Goal: Find specific page/section: Find specific page/section

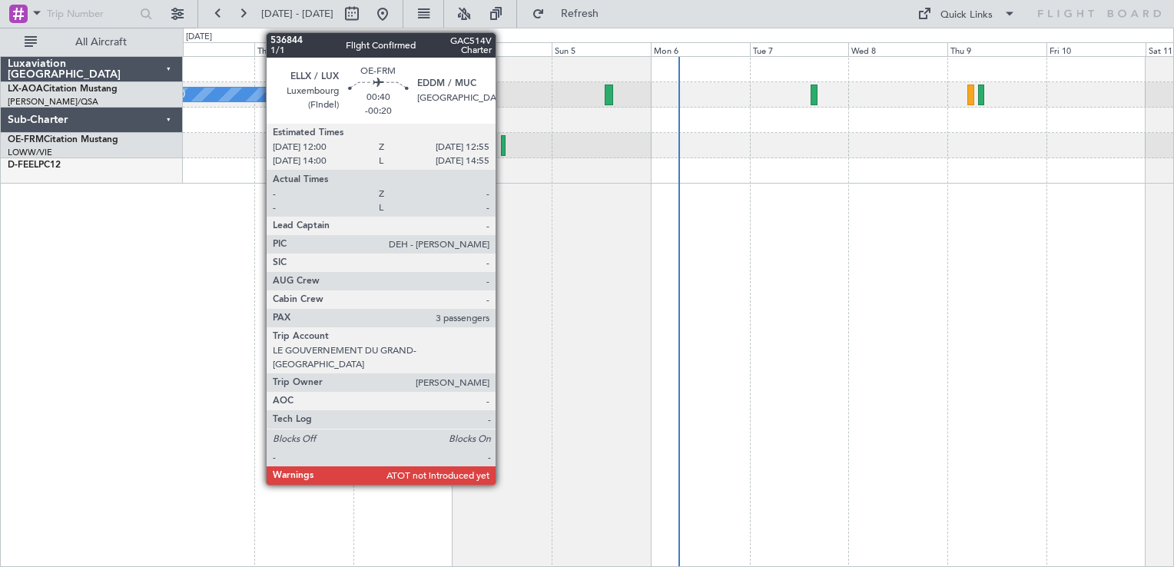
click at [503, 143] on div at bounding box center [503, 145] width 4 height 21
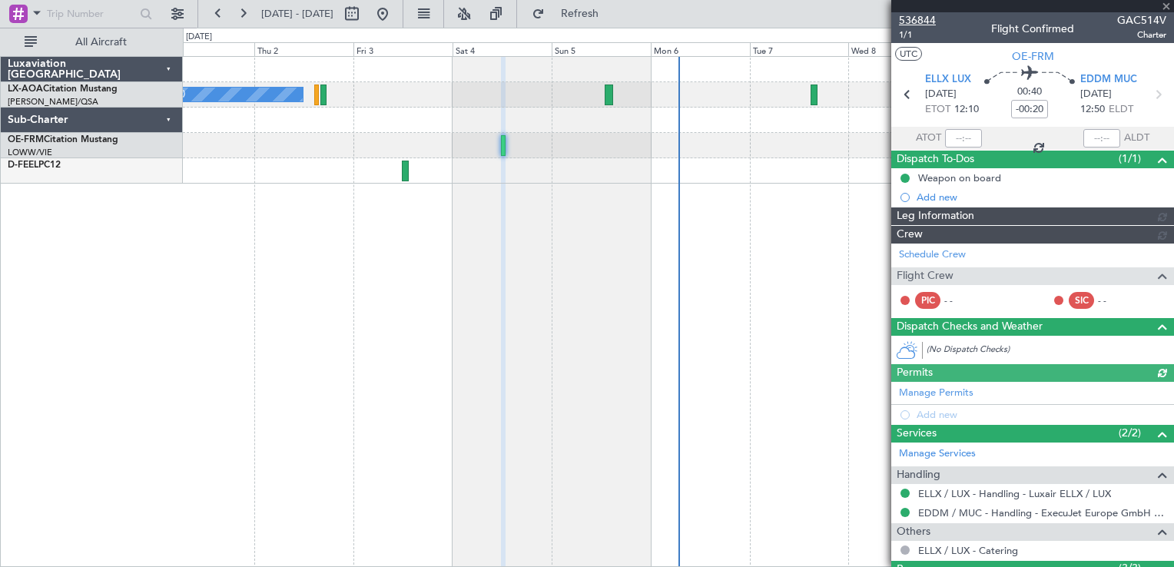
click at [918, 20] on span "536844" at bounding box center [917, 20] width 37 height 16
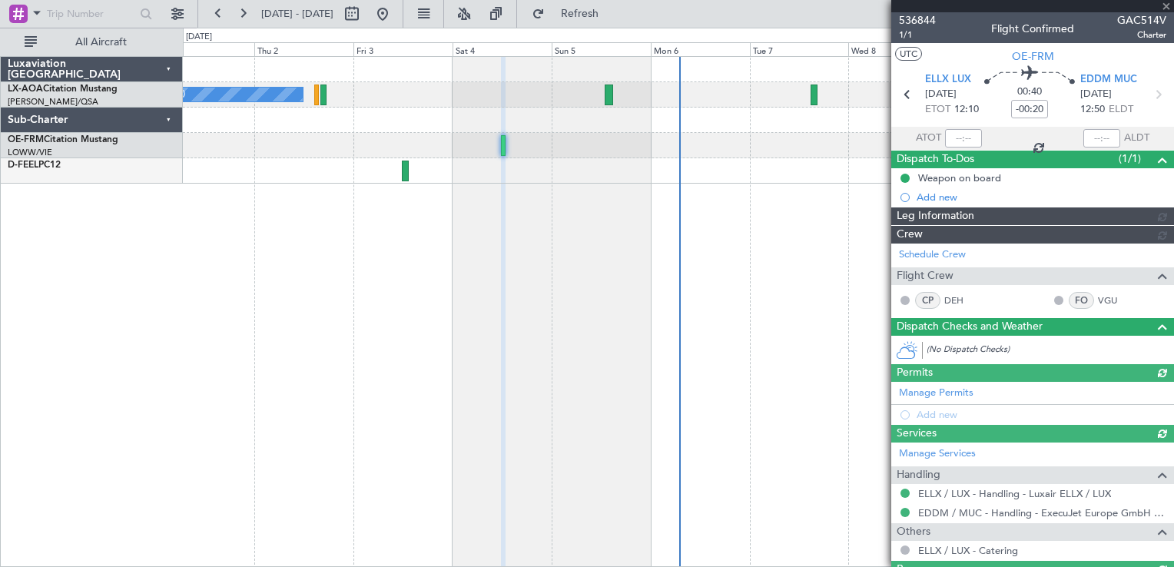
click at [1165, 4] on div at bounding box center [1032, 6] width 283 height 12
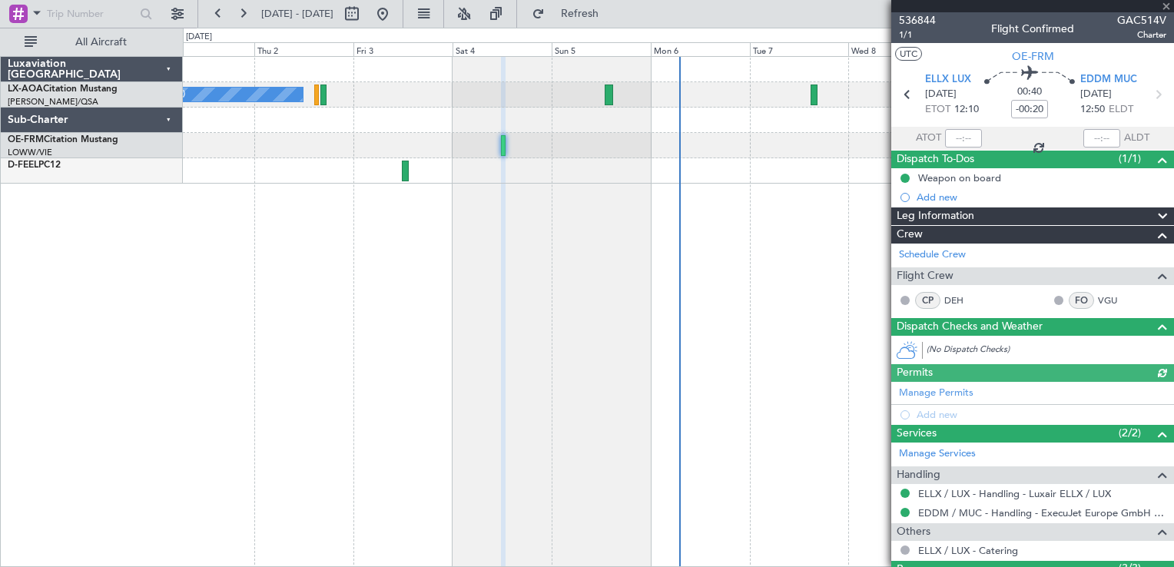
click at [678, 169] on div at bounding box center [678, 170] width 991 height 25
click at [638, 178] on div at bounding box center [678, 170] width 991 height 25
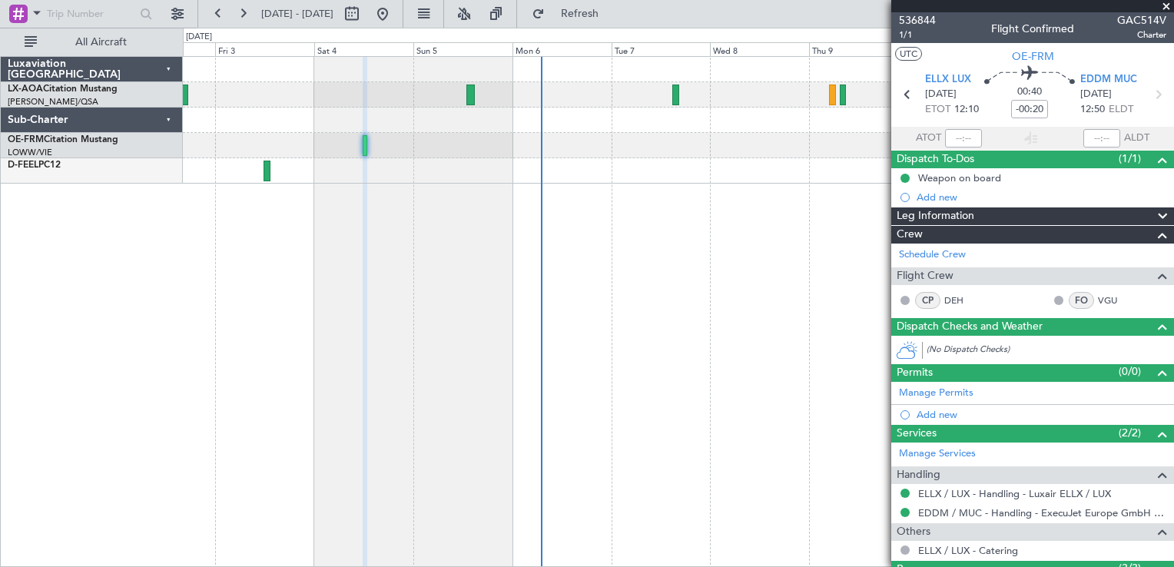
click at [1167, 2] on span at bounding box center [1166, 7] width 15 height 14
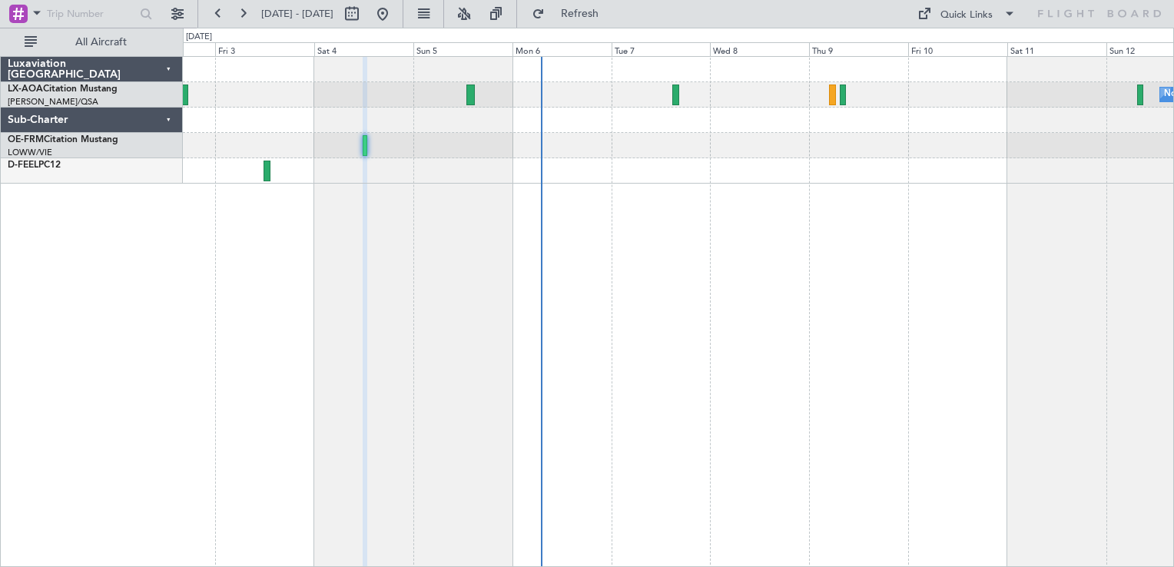
type input "0"
click at [737, 347] on div "No Crew [GEOGRAPHIC_DATA] ([GEOGRAPHIC_DATA]) No Crew [GEOGRAPHIC_DATA] ([GEOGR…" at bounding box center [678, 311] width 991 height 511
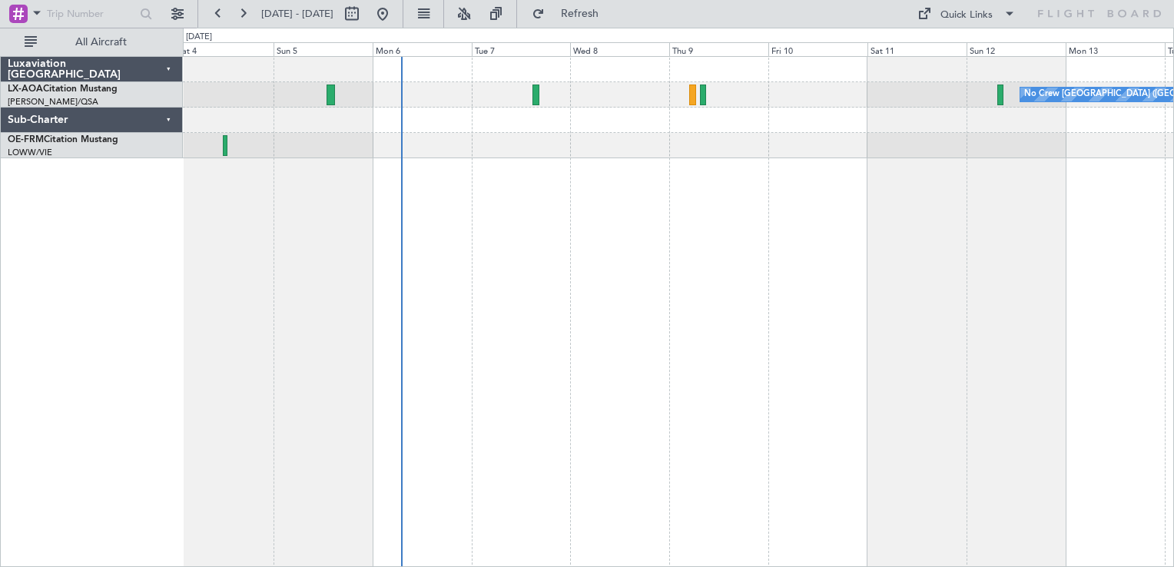
click at [562, 483] on div "No Crew [GEOGRAPHIC_DATA] ([GEOGRAPHIC_DATA]) No Crew [GEOGRAPHIC_DATA] ([GEOGR…" at bounding box center [678, 311] width 991 height 511
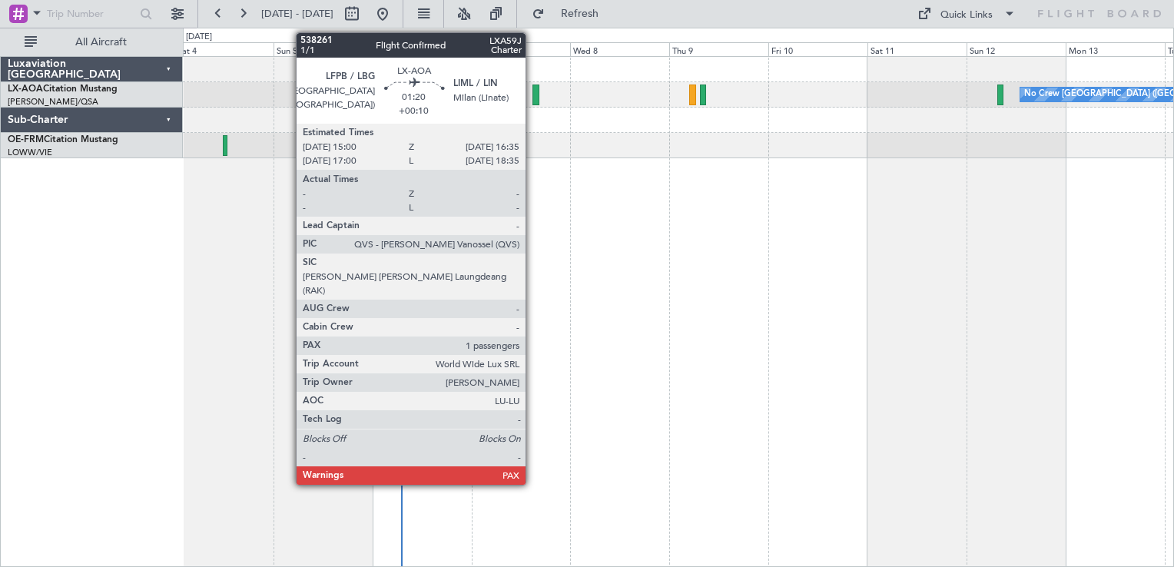
click at [534, 103] on div at bounding box center [536, 95] width 7 height 21
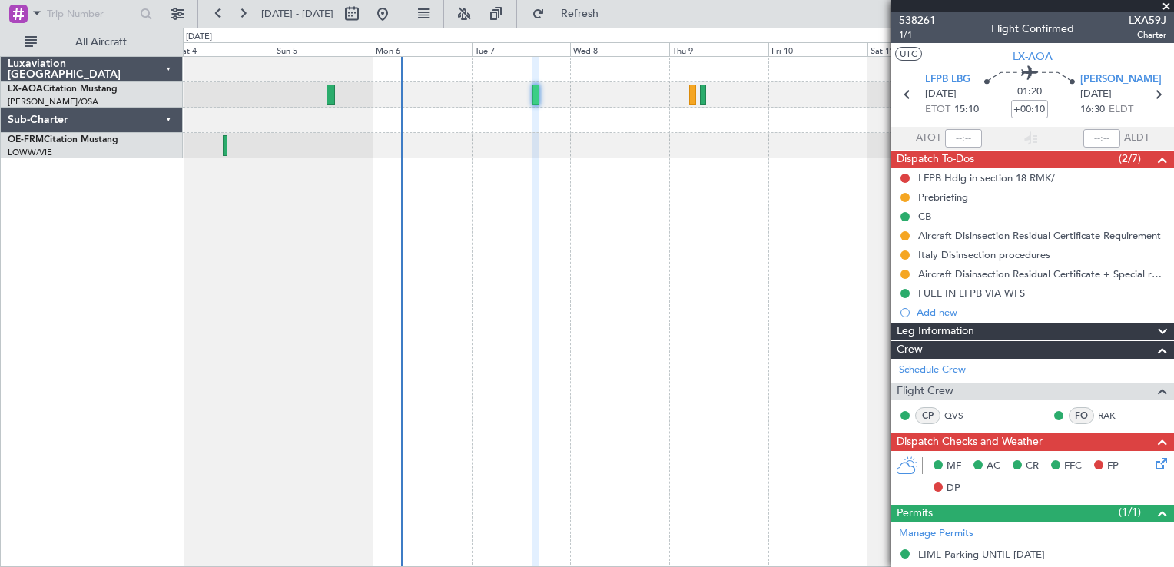
click at [504, 101] on div "No Crew [GEOGRAPHIC_DATA] ([GEOGRAPHIC_DATA]) No Crew [GEOGRAPHIC_DATA] ([GEOGR…" at bounding box center [678, 107] width 991 height 101
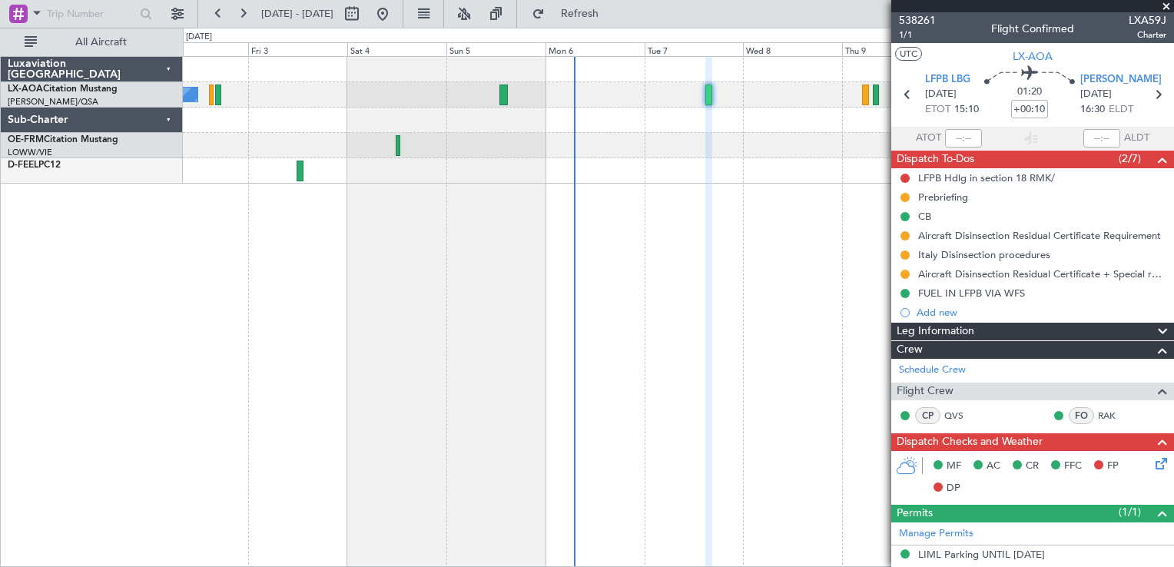
click at [1164, 11] on span at bounding box center [1166, 7] width 15 height 14
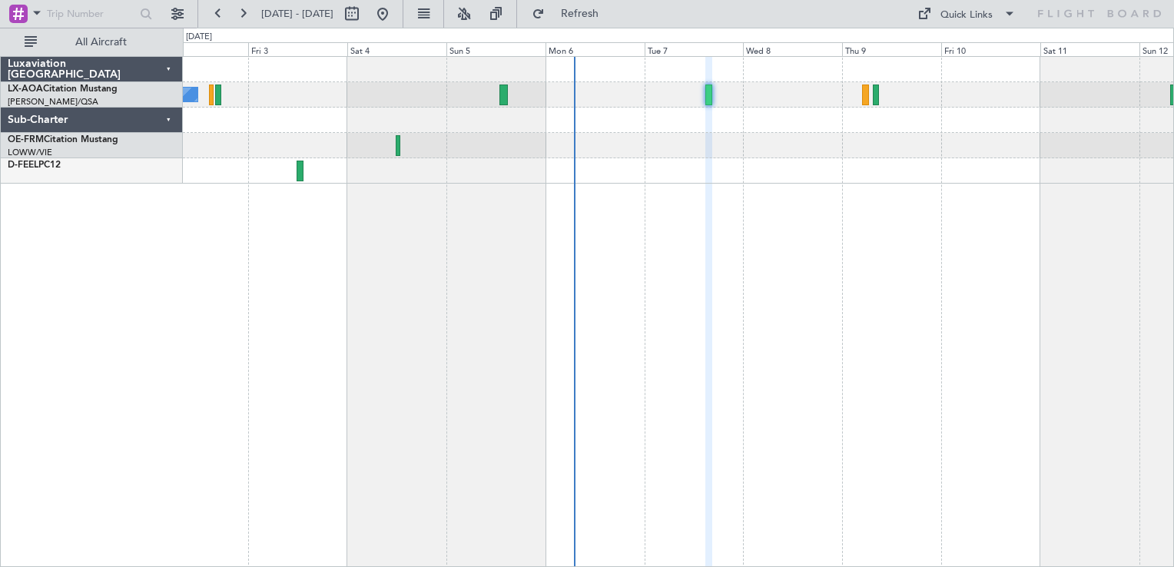
type input "0"
click at [395, 14] on button at bounding box center [382, 14] width 25 height 25
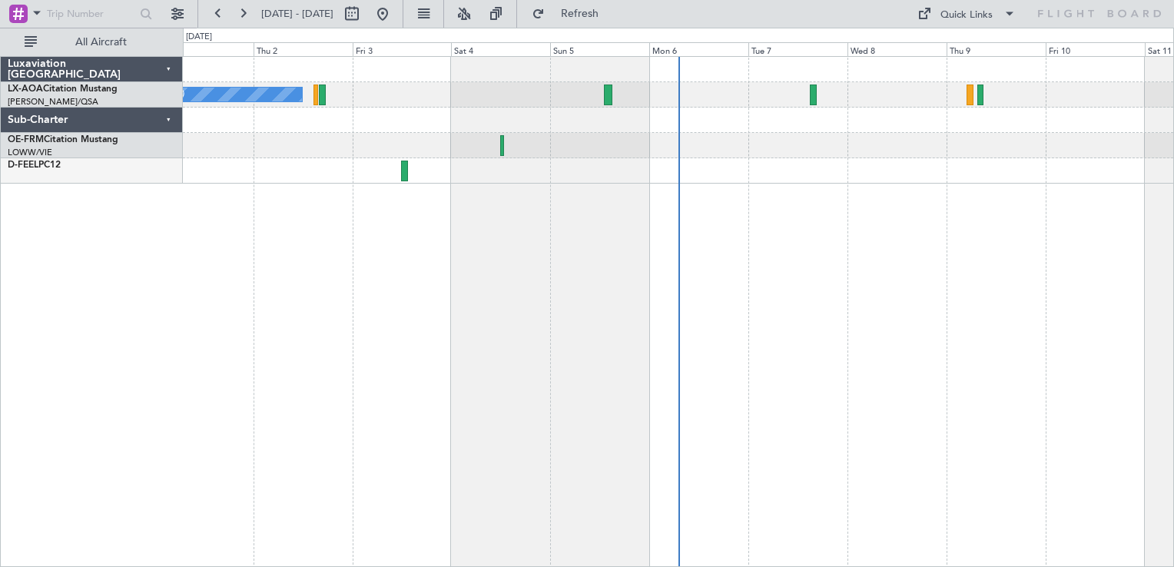
click at [980, 534] on div "No Crew Antwerp ([GEOGRAPHIC_DATA]) No Crew [GEOGRAPHIC_DATA] ([GEOGRAPHIC_DATA…" at bounding box center [678, 311] width 991 height 511
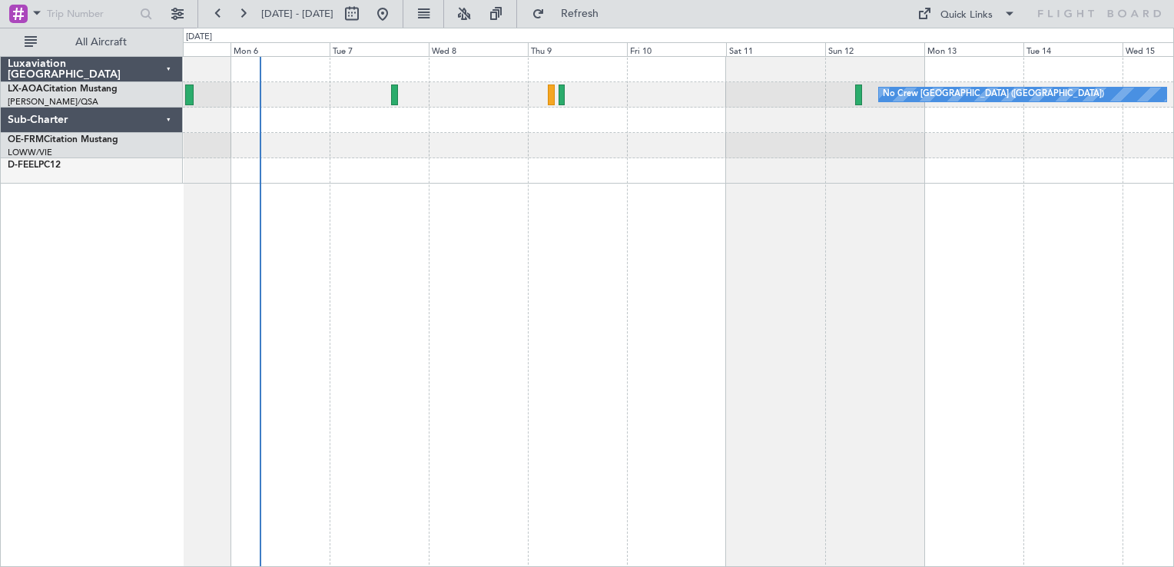
click at [581, 389] on div "No Crew [GEOGRAPHIC_DATA] ([GEOGRAPHIC_DATA])" at bounding box center [678, 311] width 991 height 511
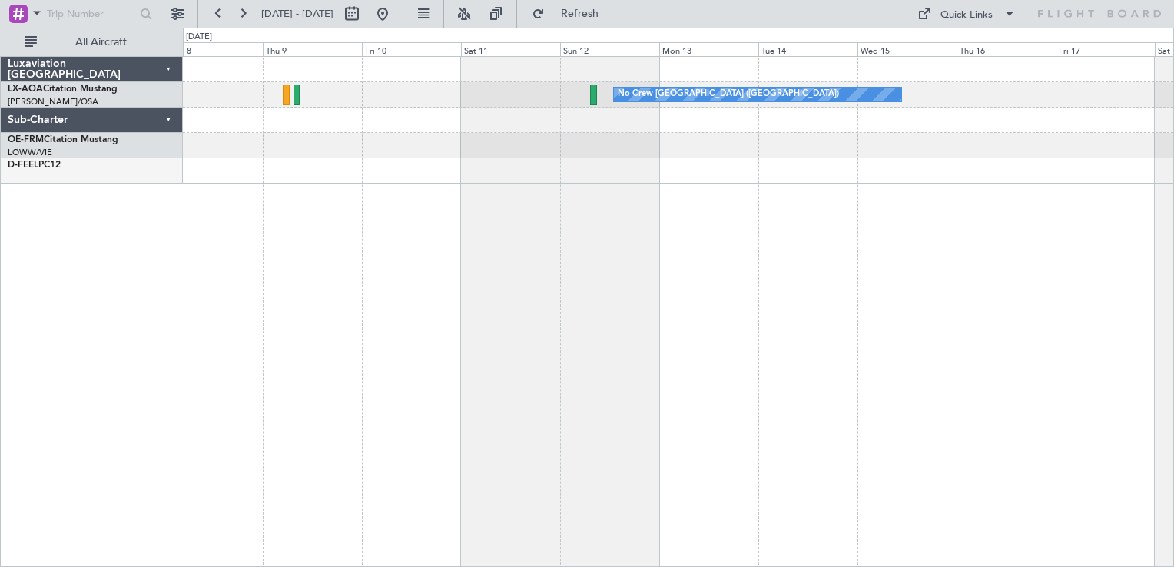
click at [705, 321] on div "No Crew [GEOGRAPHIC_DATA] ([GEOGRAPHIC_DATA]) Planned Maint [GEOGRAPHIC_DATA]" at bounding box center [678, 311] width 991 height 511
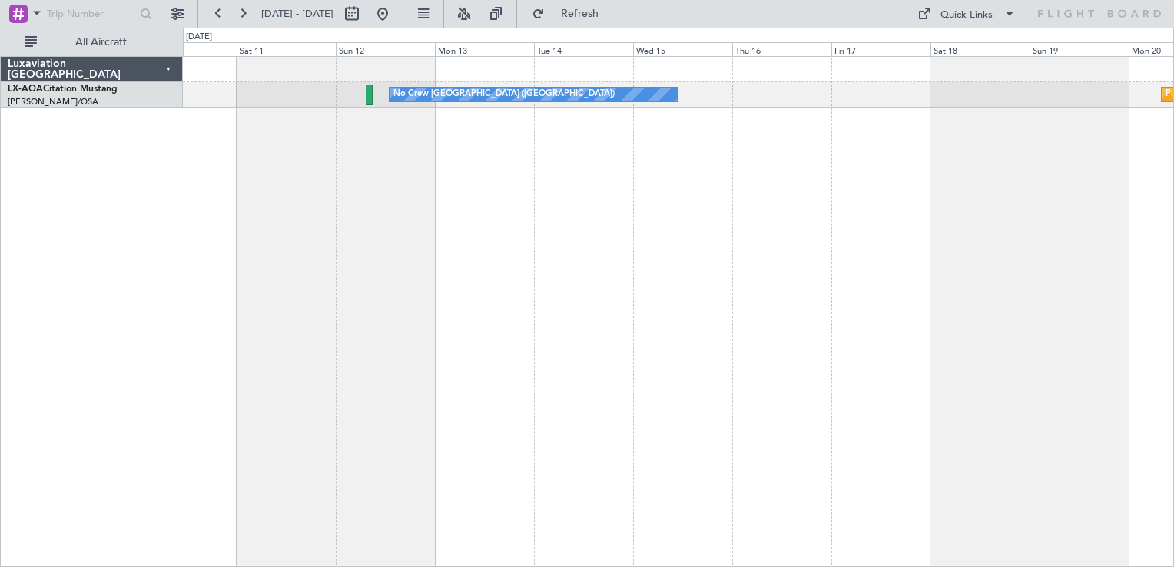
click at [510, 257] on div "No Crew [GEOGRAPHIC_DATA] ([GEOGRAPHIC_DATA]) Planned Maint [GEOGRAPHIC_DATA]" at bounding box center [678, 311] width 991 height 511
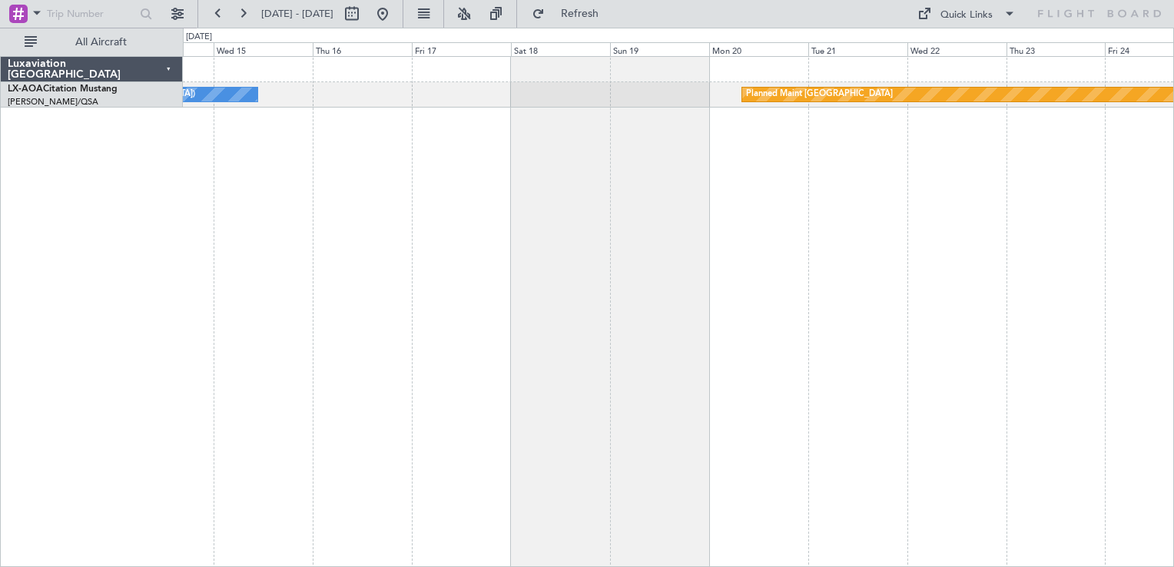
click at [617, 287] on div "No Crew [GEOGRAPHIC_DATA] ([GEOGRAPHIC_DATA]) Planned Maint [GEOGRAPHIC_DATA] N…" at bounding box center [678, 311] width 991 height 511
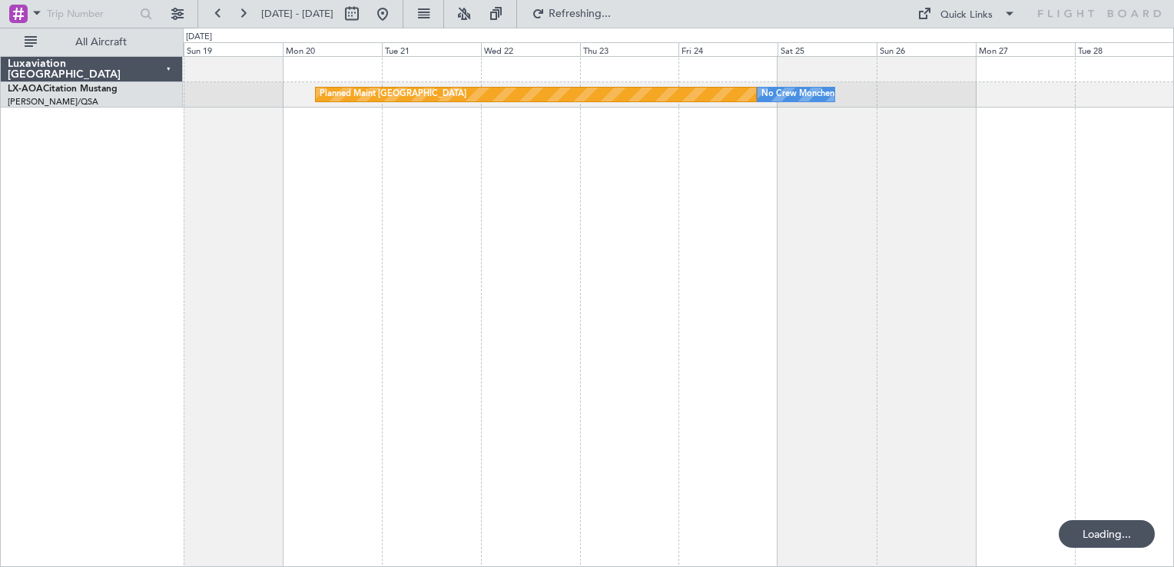
click at [360, 198] on div "Planned Maint [GEOGRAPHIC_DATA] No Crew [GEOGRAPHIC_DATA]" at bounding box center [678, 311] width 991 height 511
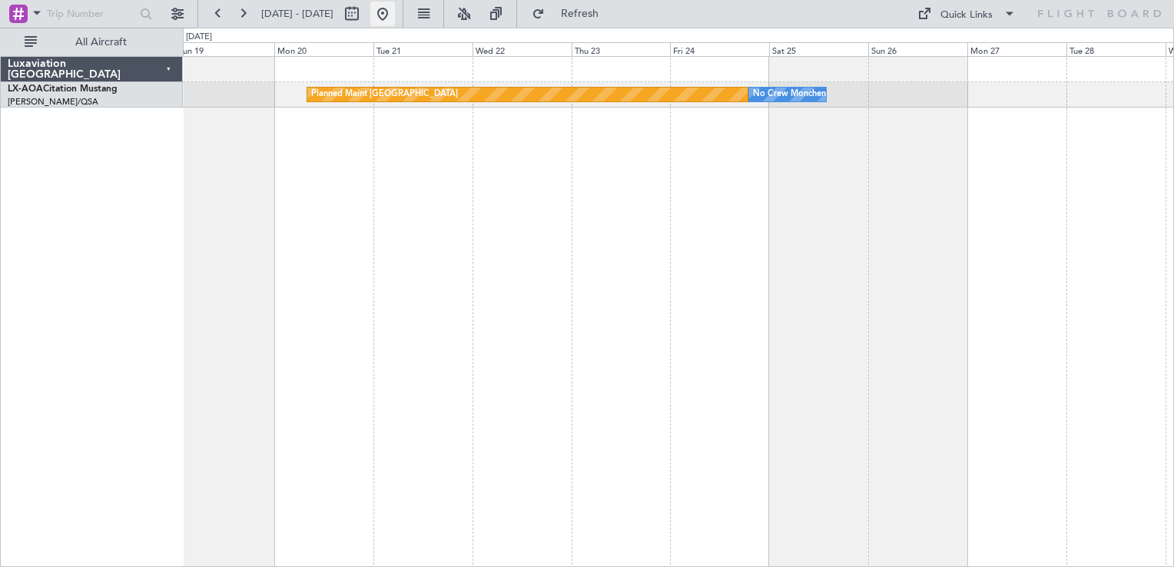
click at [395, 14] on button at bounding box center [382, 14] width 25 height 25
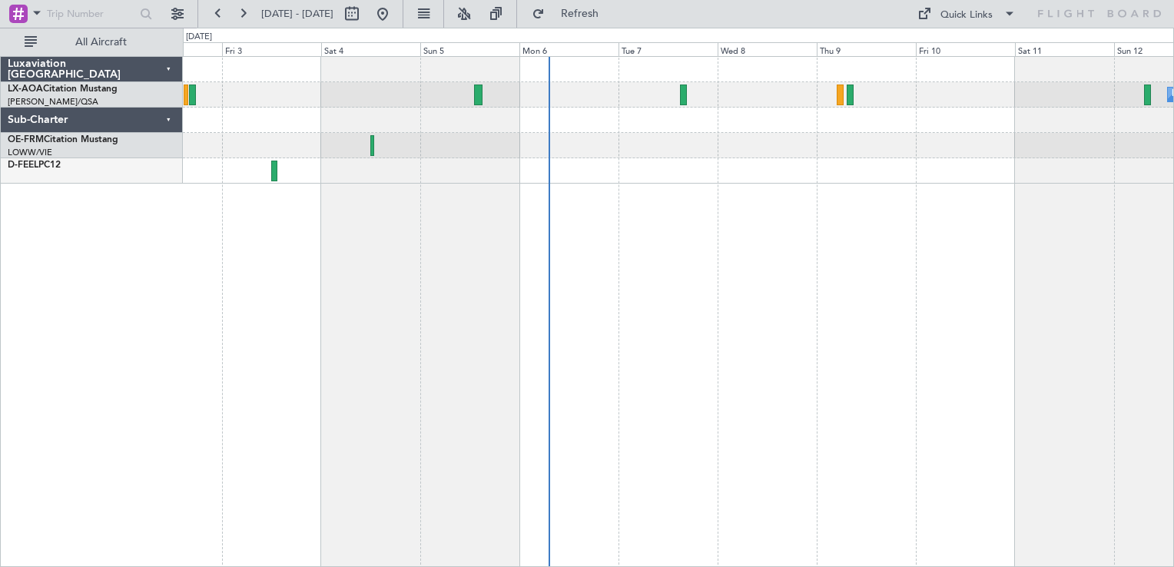
click at [402, 301] on div "No Crew [GEOGRAPHIC_DATA] ([GEOGRAPHIC_DATA]) No Crew [GEOGRAPHIC_DATA] ([GEOGR…" at bounding box center [678, 311] width 991 height 511
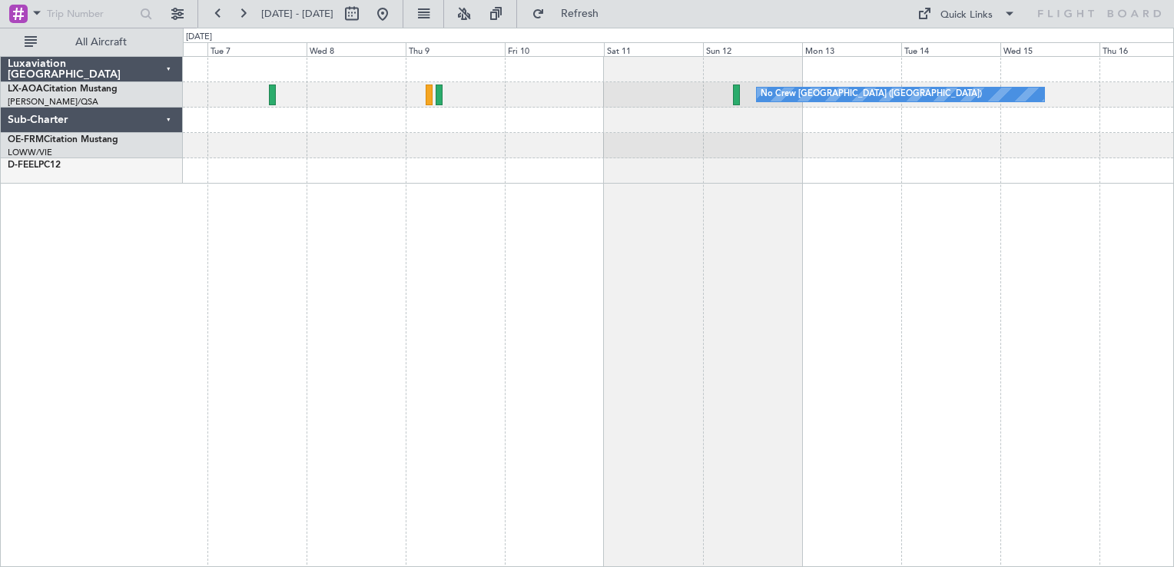
click at [904, 236] on div "No Crew [GEOGRAPHIC_DATA] ([GEOGRAPHIC_DATA])" at bounding box center [678, 311] width 991 height 511
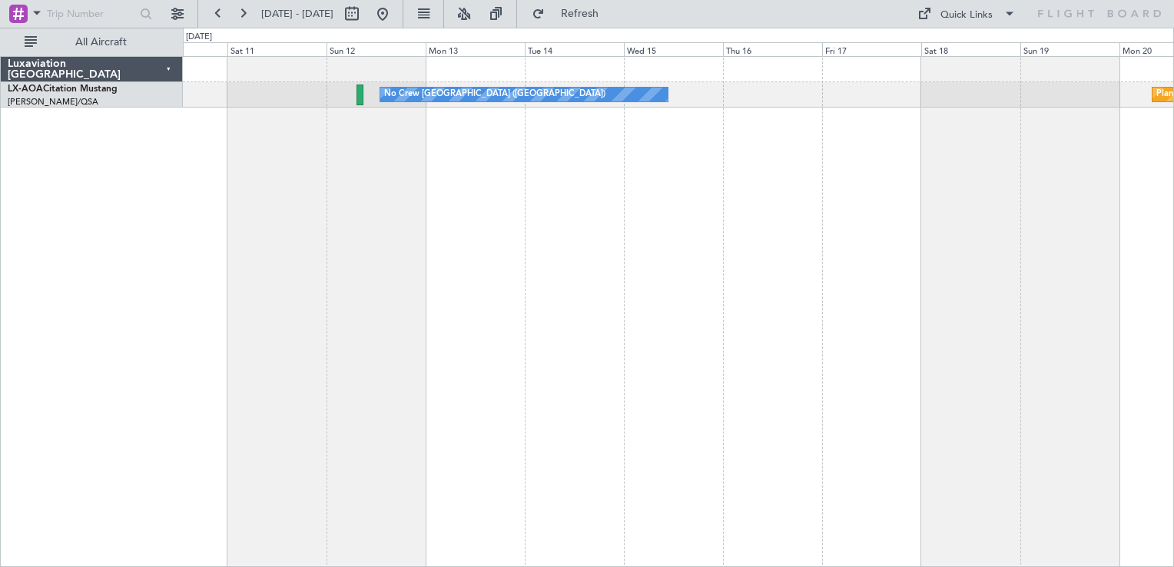
click at [679, 361] on div "No Crew [GEOGRAPHIC_DATA] ([GEOGRAPHIC_DATA]) Planned Maint [GEOGRAPHIC_DATA]" at bounding box center [678, 311] width 991 height 511
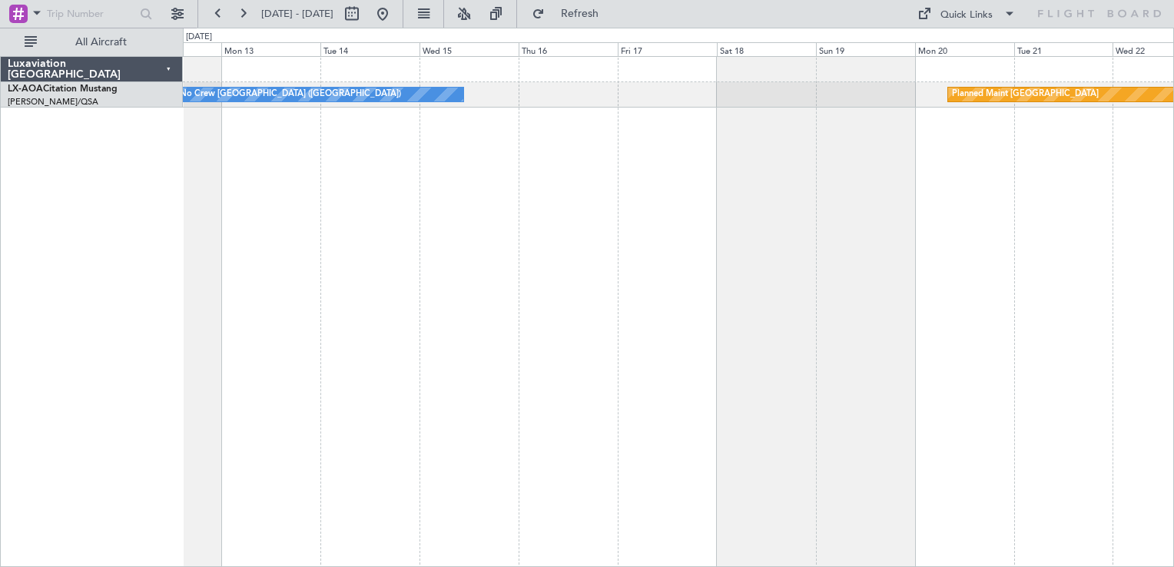
click at [686, 321] on div "No Crew [GEOGRAPHIC_DATA] ([GEOGRAPHIC_DATA]) Planned Maint [GEOGRAPHIC_DATA] N…" at bounding box center [678, 311] width 991 height 511
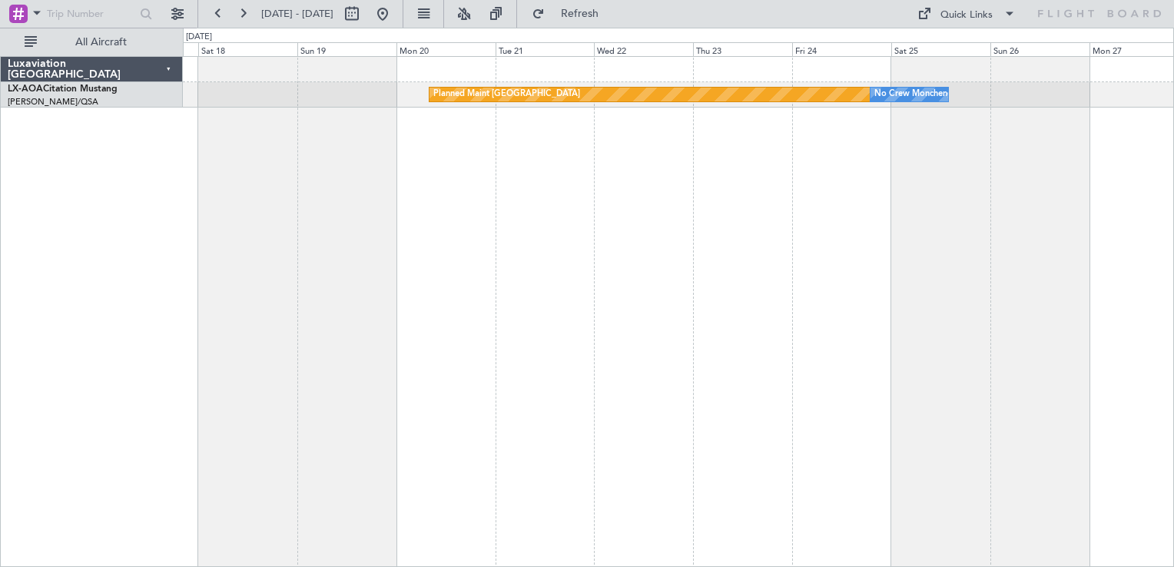
click at [749, 193] on div "Planned Maint [GEOGRAPHIC_DATA] No Crew [GEOGRAPHIC_DATA] No Crew [GEOGRAPHIC_D…" at bounding box center [678, 311] width 991 height 511
click at [188, 21] on button at bounding box center [177, 14] width 25 height 25
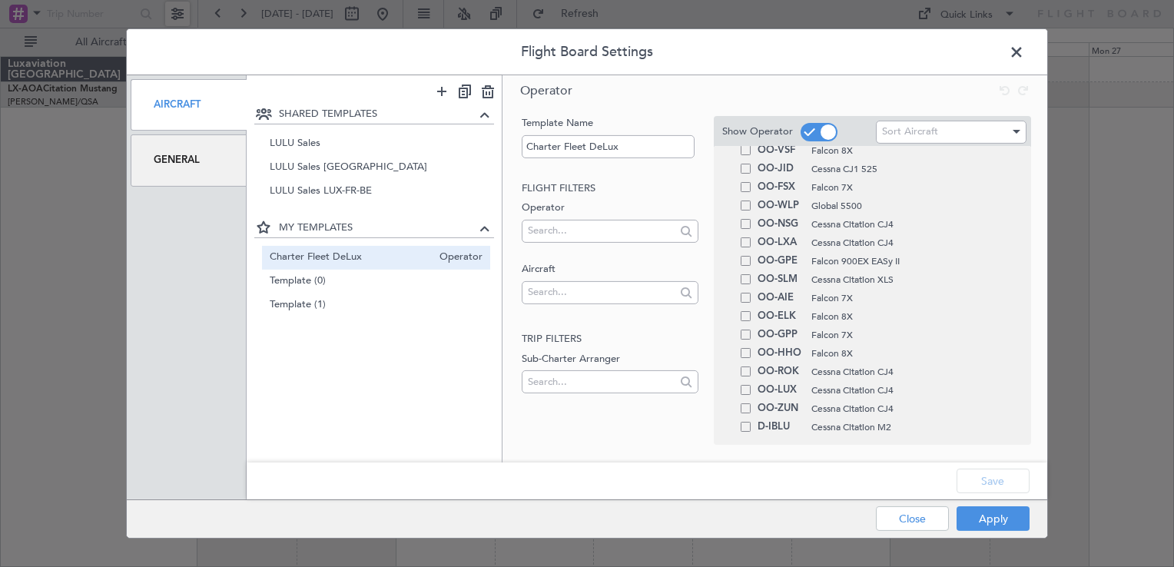
scroll to position [232, 0]
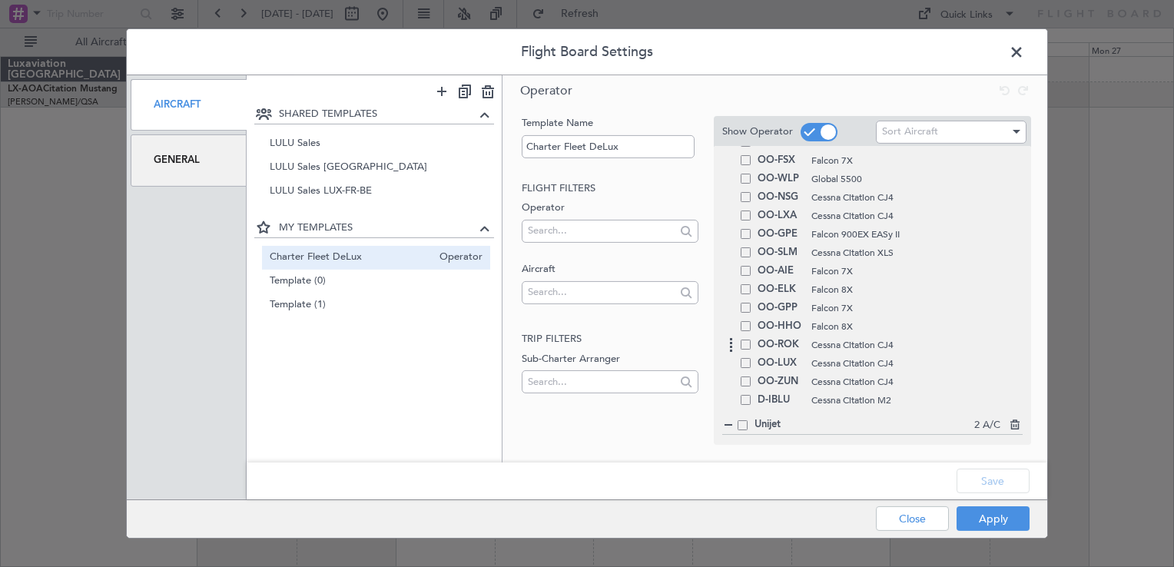
click at [742, 350] on div "OO-ROK Cessna Citation CJ4" at bounding box center [872, 345] width 300 height 18
click at [745, 337] on div "OO-ROK Cessna Citation CJ4" at bounding box center [872, 345] width 300 height 18
click at [745, 344] on span at bounding box center [746, 345] width 10 height 10
click at [752, 340] on input "checkbox" at bounding box center [752, 340] width 0 height 0
click at [745, 363] on span at bounding box center [746, 363] width 10 height 10
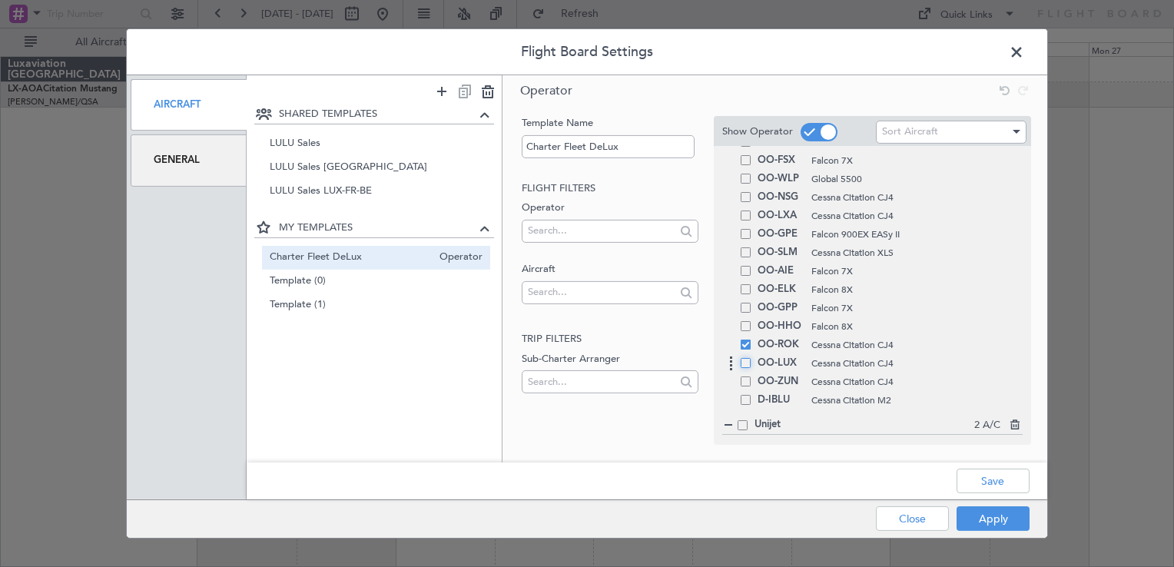
click at [752, 358] on input "checkbox" at bounding box center [752, 358] width 0 height 0
click at [747, 380] on span at bounding box center [746, 382] width 10 height 10
click at [752, 377] on input "checkbox" at bounding box center [752, 377] width 0 height 0
click at [981, 472] on button "Save" at bounding box center [993, 481] width 73 height 25
click at [987, 515] on button "Apply" at bounding box center [993, 518] width 73 height 25
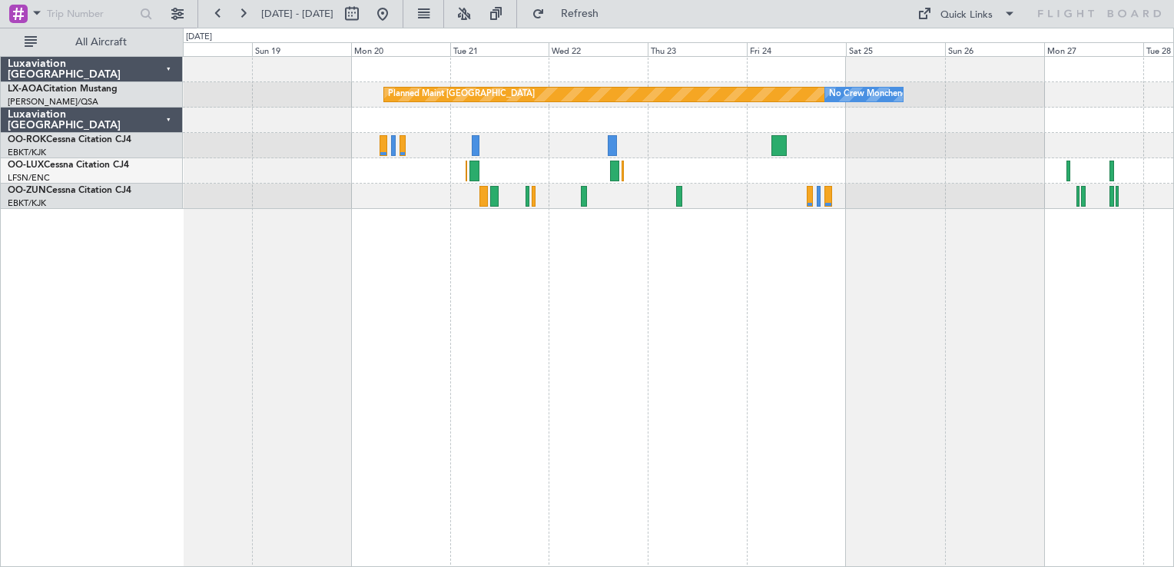
click at [867, 303] on div "Planned Maint [GEOGRAPHIC_DATA] No Crew [GEOGRAPHIC_DATA] Planned Maint [GEOGRA…" at bounding box center [678, 311] width 991 height 511
click at [395, 5] on button at bounding box center [382, 14] width 25 height 25
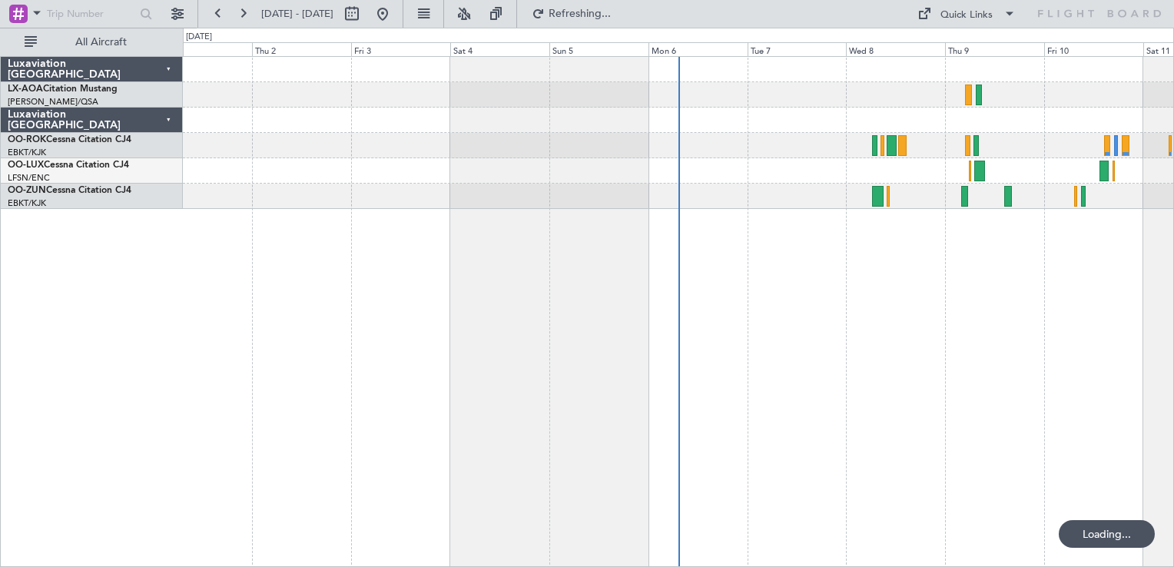
click at [621, 254] on div "No Crew [GEOGRAPHIC_DATA] ([GEOGRAPHIC_DATA])" at bounding box center [678, 311] width 991 height 511
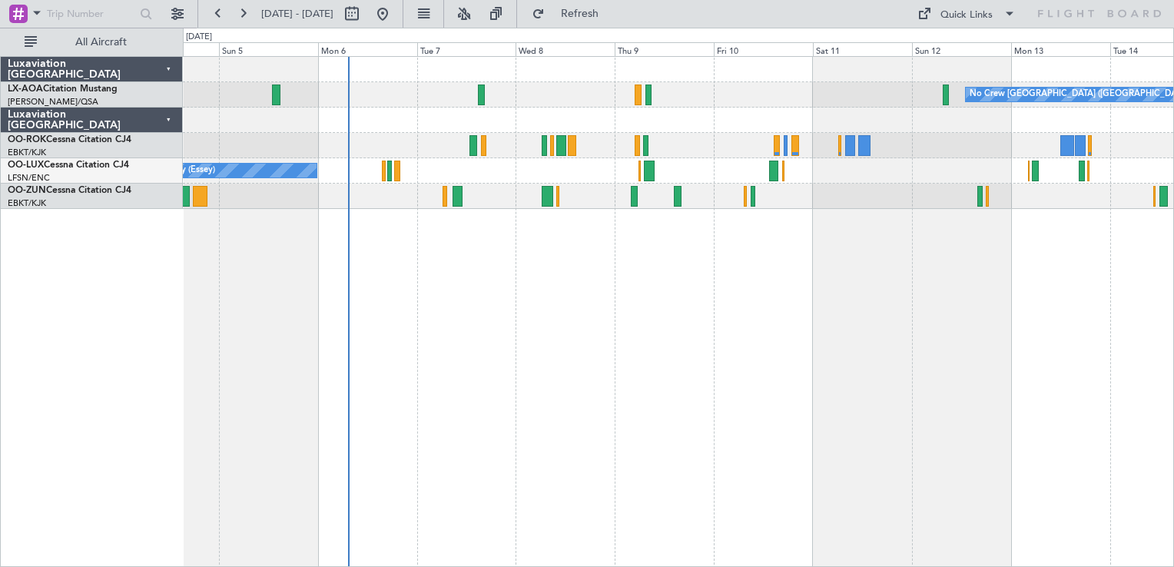
click at [729, 306] on div "No Crew [GEOGRAPHIC_DATA] ([GEOGRAPHIC_DATA]) No Crew [GEOGRAPHIC_DATA] ([GEOGR…" at bounding box center [678, 311] width 991 height 511
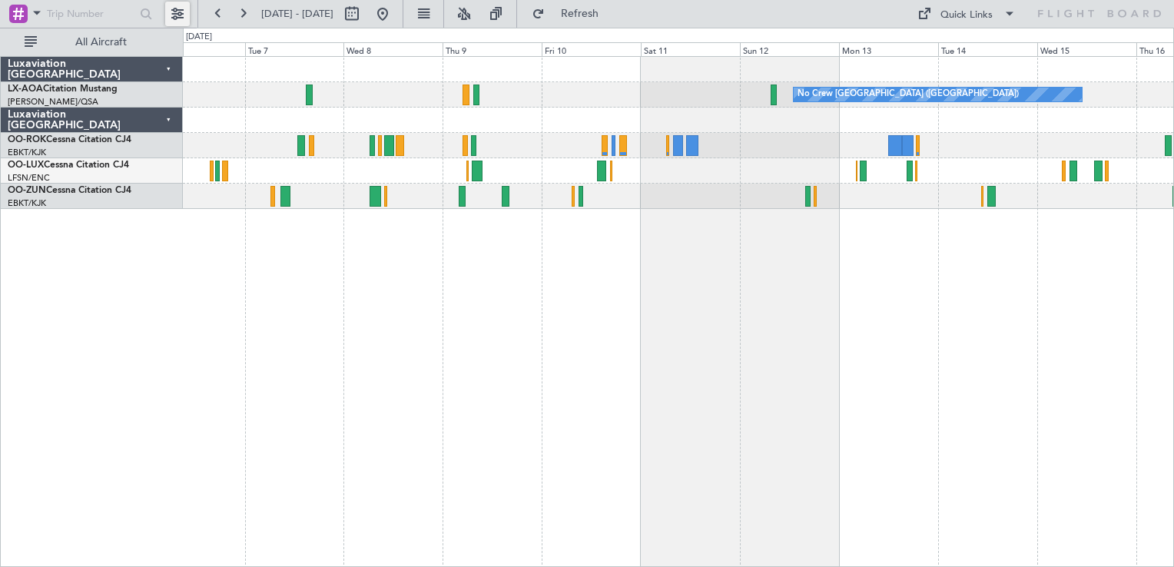
click at [178, 15] on button at bounding box center [177, 14] width 25 height 25
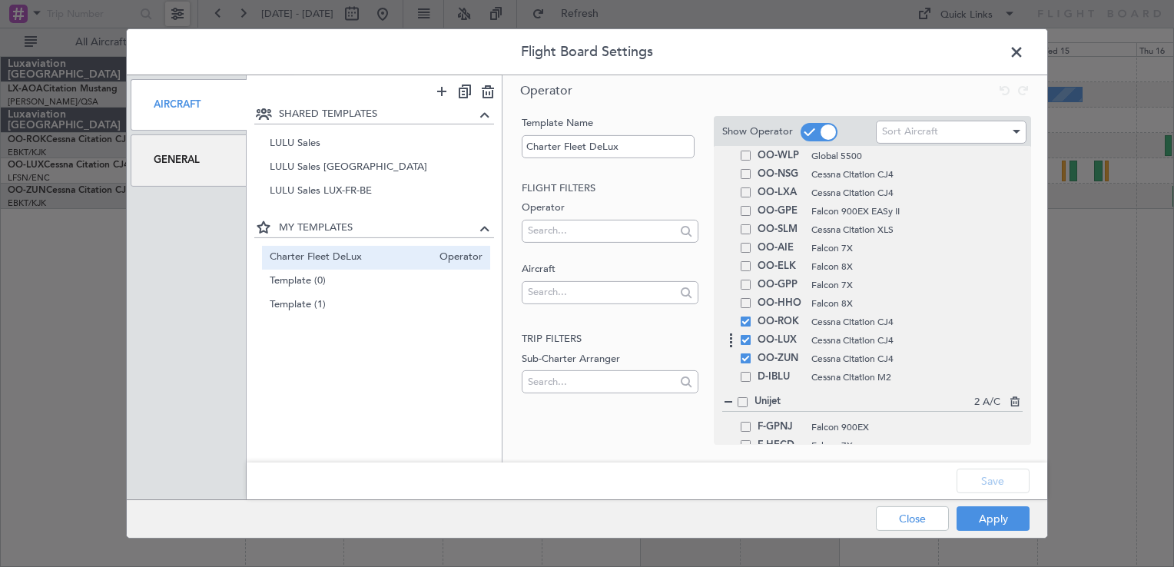
scroll to position [255, 0]
click at [744, 323] on span at bounding box center [746, 322] width 10 height 10
click at [752, 317] on input "checkbox" at bounding box center [752, 317] width 0 height 0
click at [745, 336] on span at bounding box center [746, 340] width 10 height 10
click at [752, 335] on input "checkbox" at bounding box center [752, 335] width 0 height 0
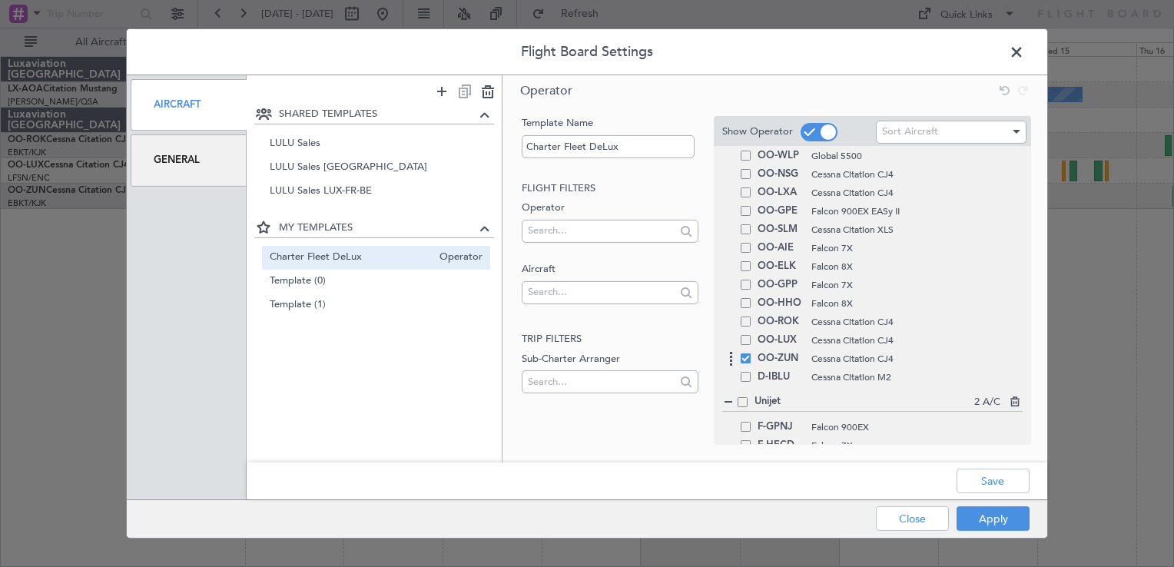
click at [747, 354] on span at bounding box center [746, 359] width 10 height 10
click at [752, 354] on input "checkbox" at bounding box center [752, 354] width 0 height 0
click at [971, 472] on button "Save" at bounding box center [993, 481] width 73 height 25
click at [990, 526] on button "Apply" at bounding box center [993, 518] width 73 height 25
